Goal: Learn about a topic

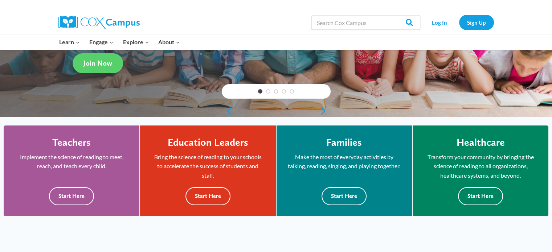
scroll to position [145, 0]
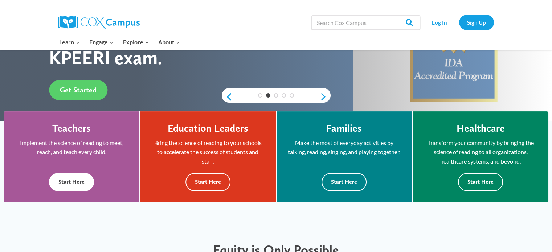
click at [70, 180] on button "Start Here" at bounding box center [71, 182] width 45 height 18
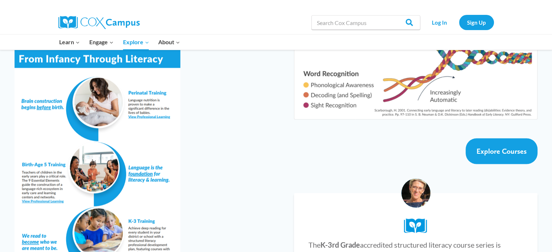
scroll to position [1270, 0]
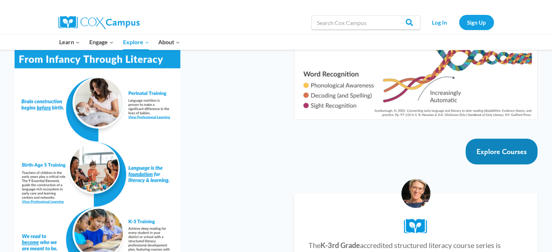
click at [519, 139] on link "Explore Courses" at bounding box center [502, 152] width 72 height 26
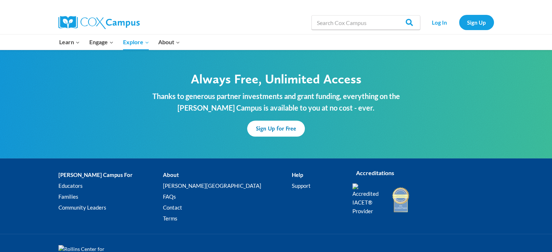
scroll to position [2203, 0]
